Goal: Task Accomplishment & Management: Use online tool/utility

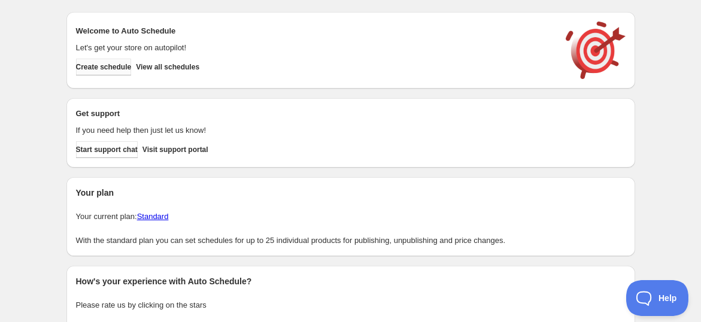
click at [115, 66] on span "Create schedule" at bounding box center [104, 67] width 56 height 10
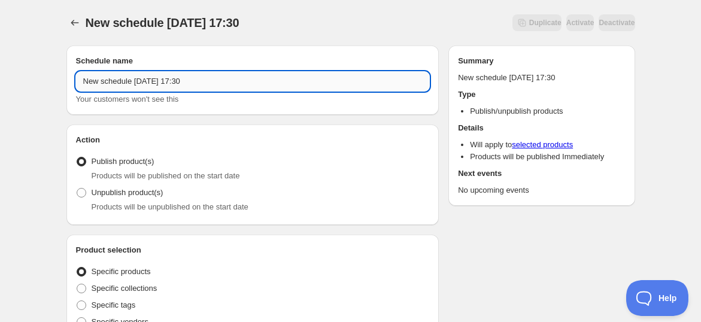
click at [156, 82] on input "New schedule [DATE] 17:30" at bounding box center [253, 81] width 354 height 19
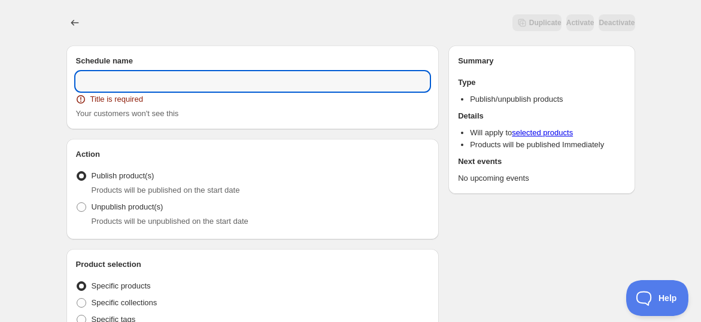
paste input "REPLACEMENT UNTUK PROMO OGOS 2025"
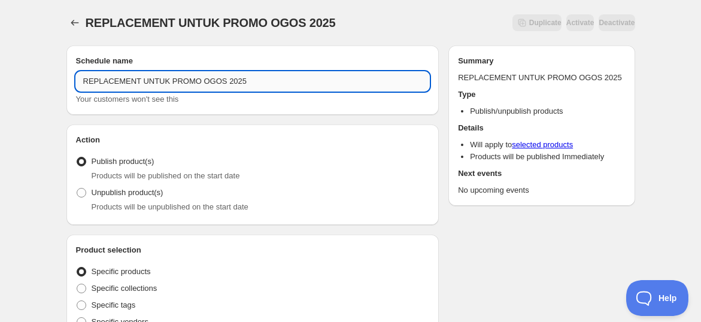
click at [82, 81] on input "REPLACEMENT UNTUK PROMO OGOS 2025" at bounding box center [253, 81] width 354 height 19
type input "REPLACEMENT UNTUK PROMO OGOS 2025"
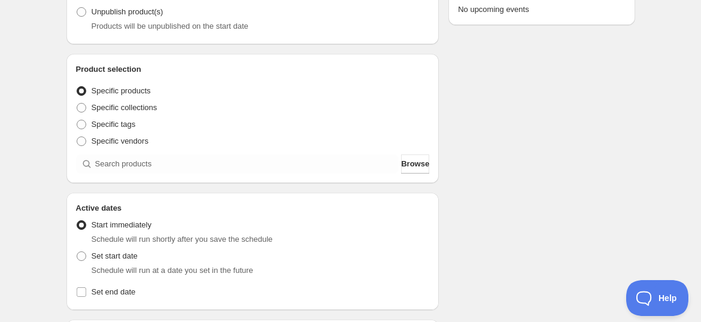
scroll to position [199, 0]
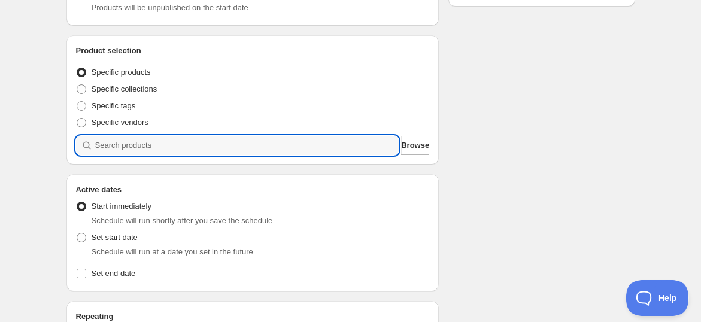
click at [166, 146] on input "search" at bounding box center [247, 145] width 304 height 19
paste input "Promo OGOS25 Mind Power Set 02"
type input "Promo OGOS25 Mind Power Set 02"
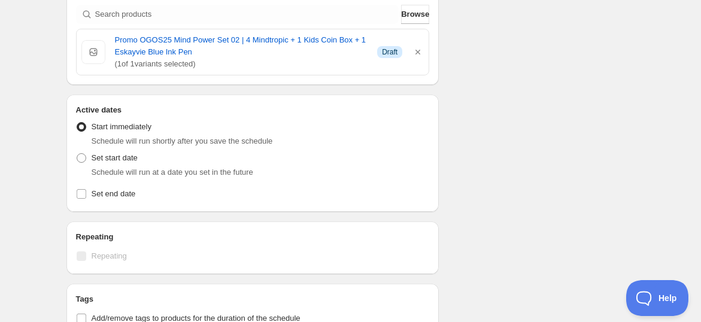
scroll to position [332, 0]
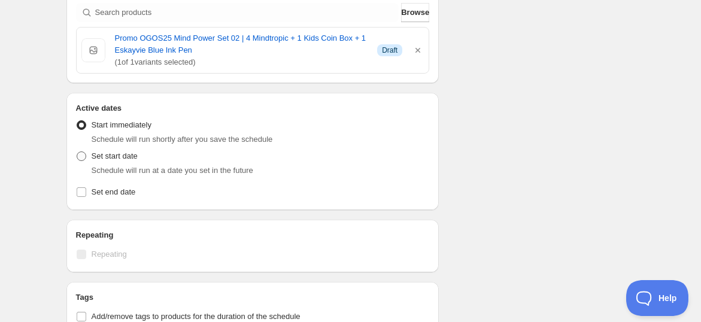
click at [128, 154] on span "Set start date" at bounding box center [115, 155] width 46 height 9
click at [77, 152] on input "Set start date" at bounding box center [77, 151] width 1 height 1
radio input "true"
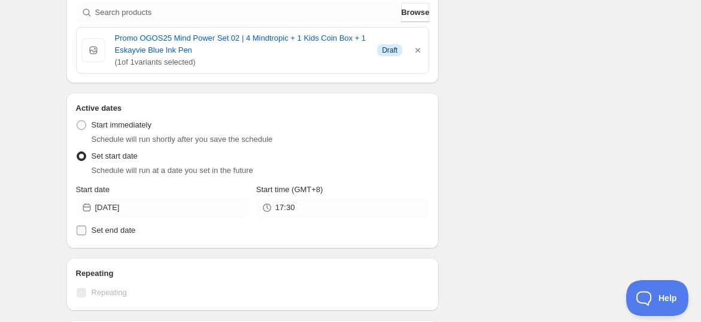
click at [120, 233] on span "Set end date" at bounding box center [114, 230] width 44 height 9
click at [86, 233] on input "Set end date" at bounding box center [82, 231] width 10 height 10
checkbox input "true"
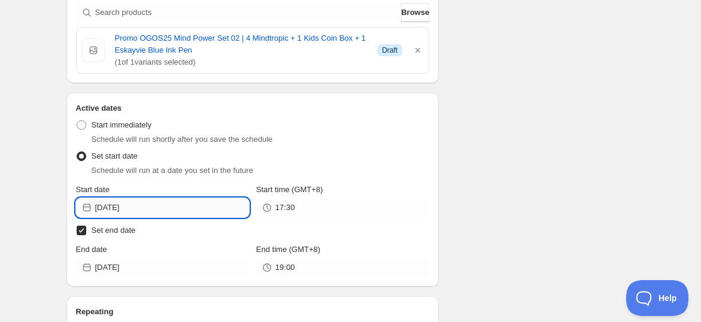
click at [152, 207] on input "[DATE]" at bounding box center [172, 207] width 154 height 19
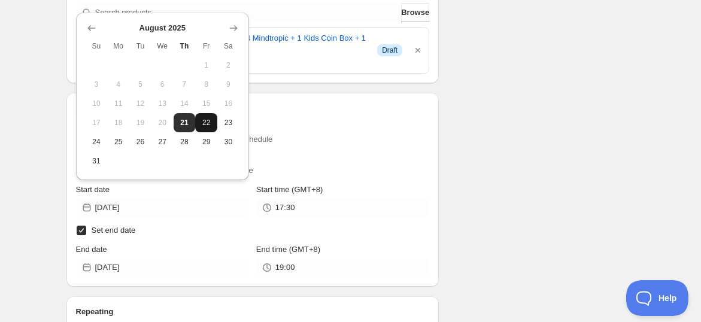
click at [207, 123] on span "22" at bounding box center [206, 123] width 13 height 10
type input "[DATE]"
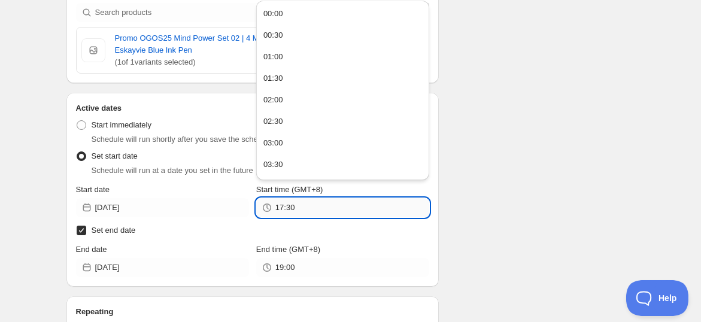
click at [302, 208] on input "17:30" at bounding box center [352, 207] width 154 height 19
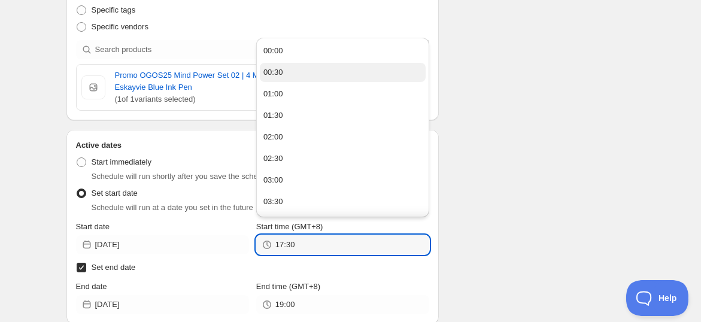
scroll to position [266, 0]
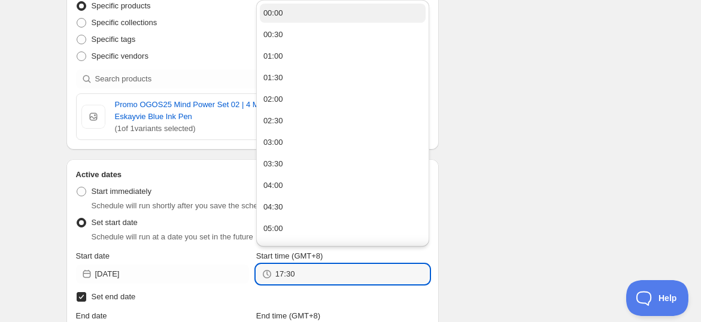
click at [288, 14] on button "00:00" at bounding box center [343, 13] width 166 height 19
type input "00:00"
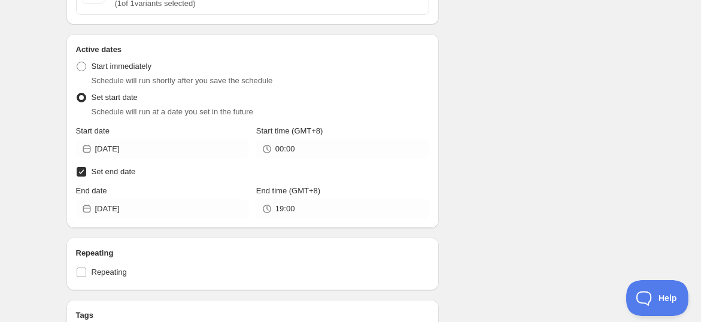
scroll to position [399, 0]
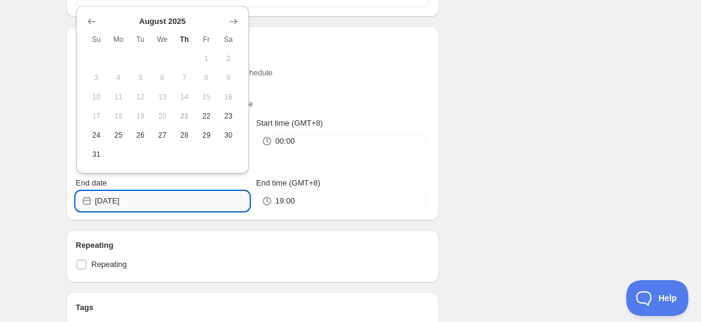
click at [150, 207] on input "[DATE]" at bounding box center [172, 200] width 154 height 19
click at [101, 154] on span "31" at bounding box center [96, 155] width 13 height 10
type input "[DATE]"
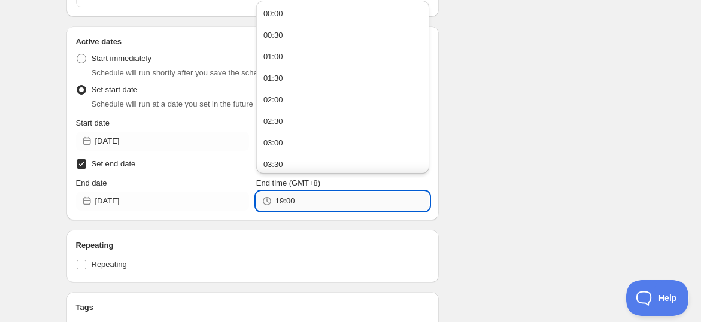
click at [286, 199] on input "19:00" at bounding box center [352, 200] width 154 height 19
click at [287, 156] on button "23:30" at bounding box center [343, 162] width 166 height 19
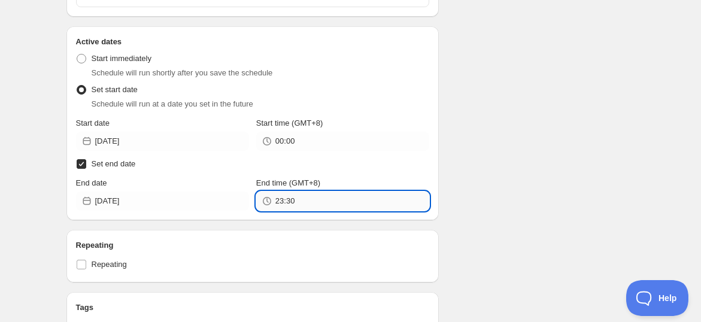
click at [297, 200] on input "23:30" at bounding box center [352, 200] width 154 height 19
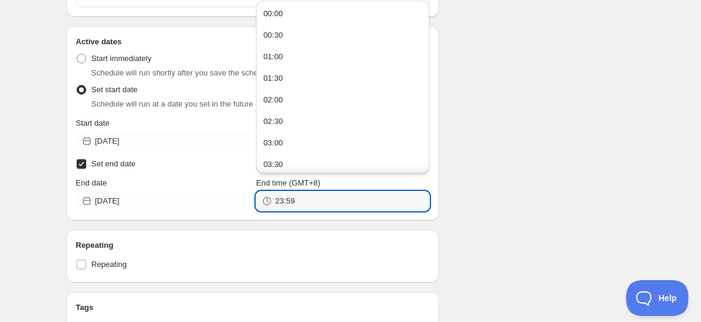
type input "23:59"
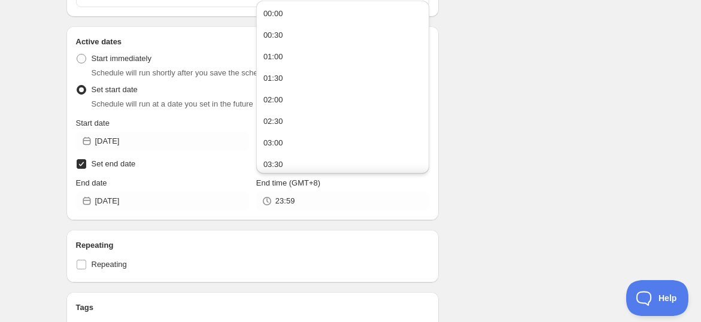
click at [479, 200] on div "Schedule name REPLACEMENT UNTUK PROMO OGOS 2025 Your customers won't see this A…" at bounding box center [346, 156] width 578 height 1038
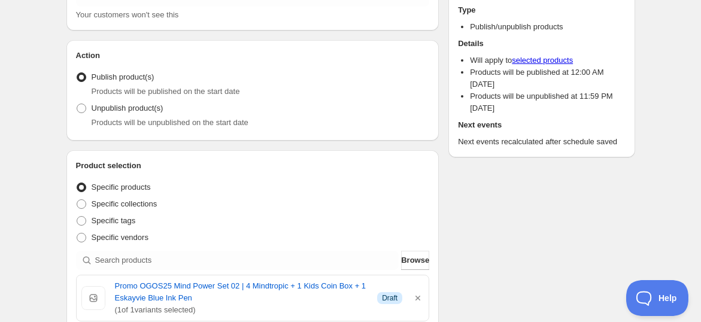
scroll to position [0, 0]
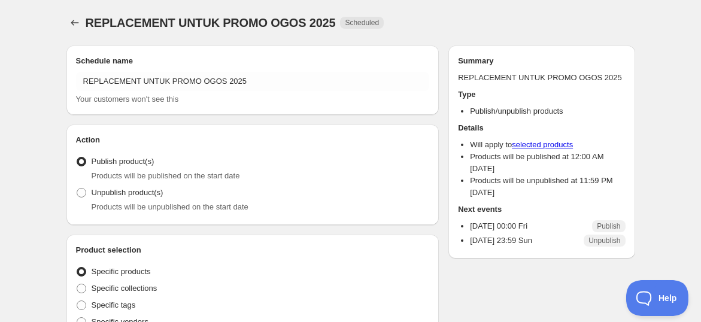
radio input "true"
checkbox input "true"
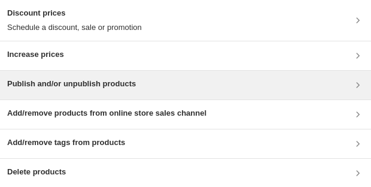
click at [67, 84] on h3 "Publish and/or unpublish products" at bounding box center [71, 84] width 129 height 12
